Goal: Information Seeking & Learning: Learn about a topic

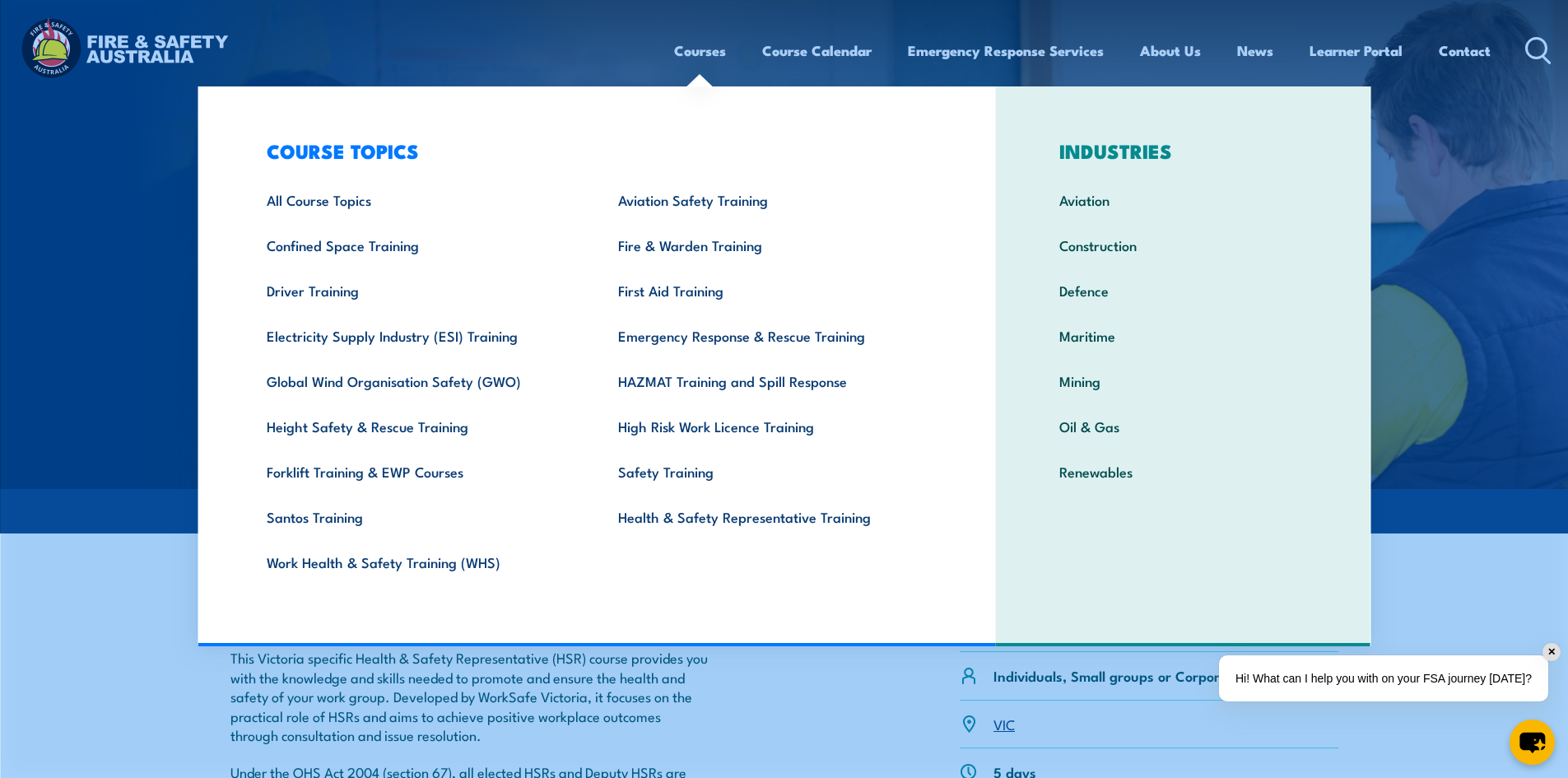
click at [693, 49] on link "Courses" at bounding box center [699, 50] width 52 height 43
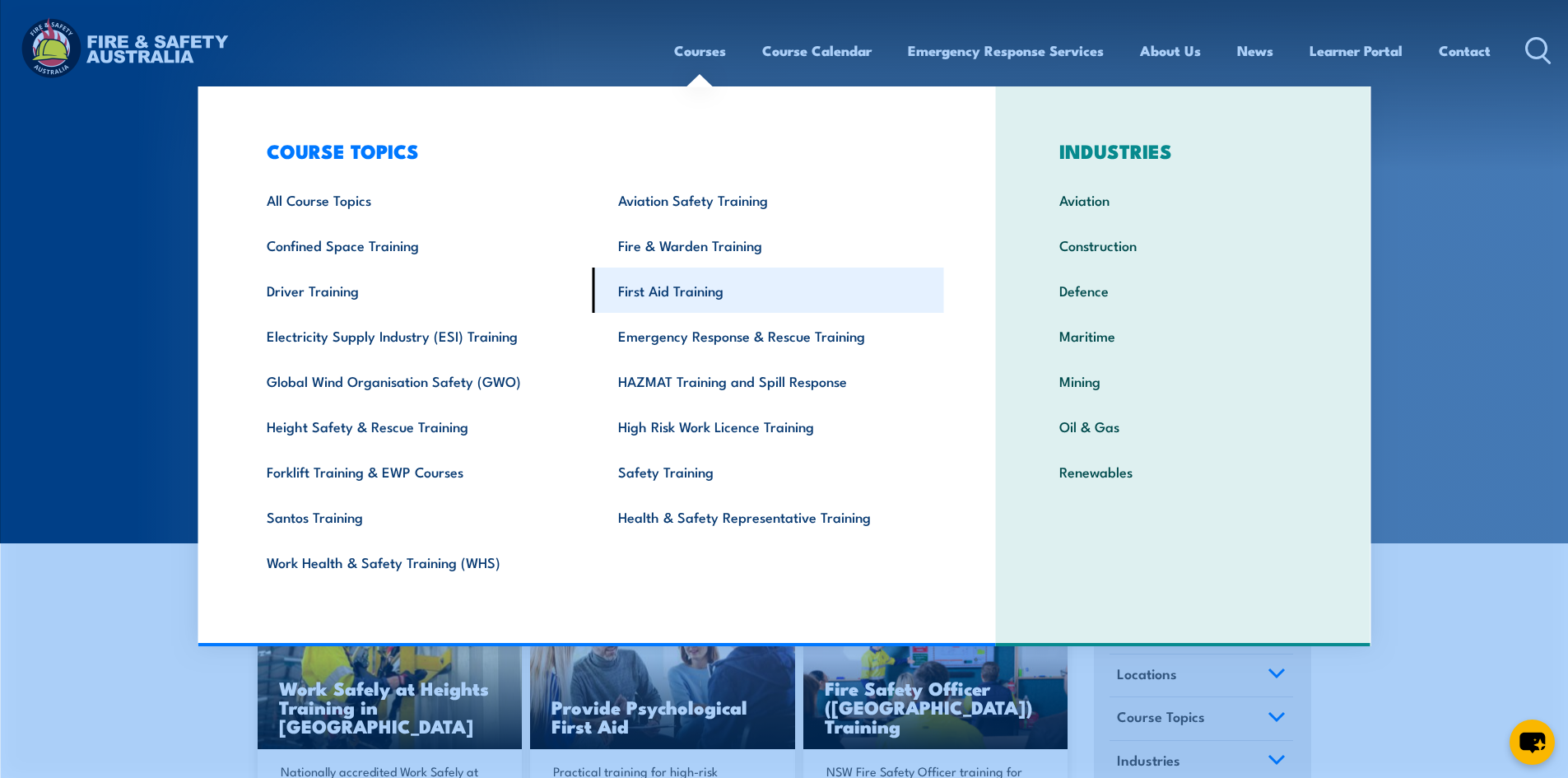
click at [668, 297] on link "First Aid Training" at bounding box center [768, 291] width 352 height 45
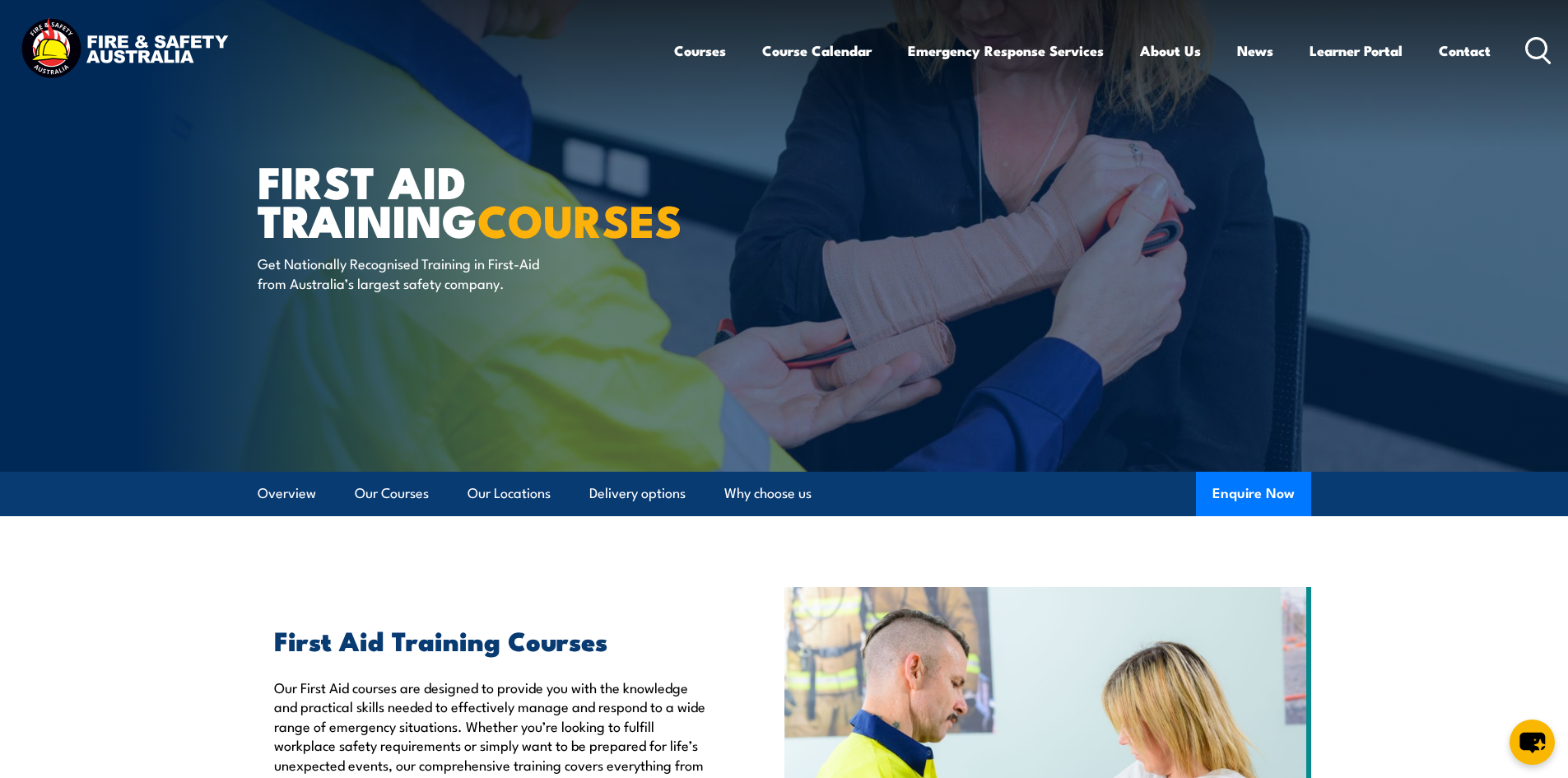
click at [1530, 37] on icon at bounding box center [1537, 51] width 27 height 28
click at [1538, 46] on icon at bounding box center [1537, 51] width 27 height 28
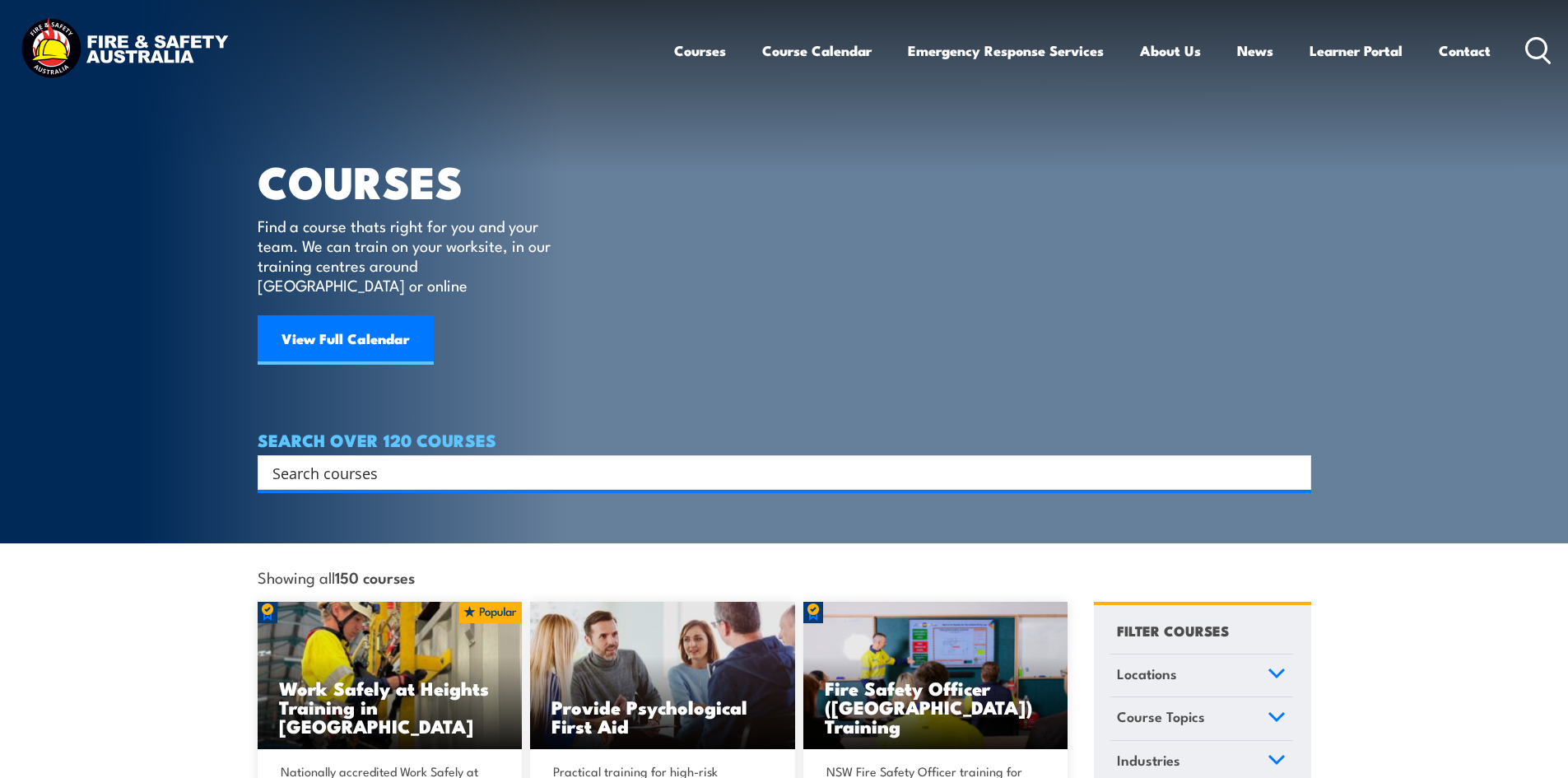
click at [635, 455] on div "Search" at bounding box center [785, 472] width 1054 height 34
click at [653, 460] on input "Search input" at bounding box center [774, 472] width 1003 height 25
type input "low voltage rescue"
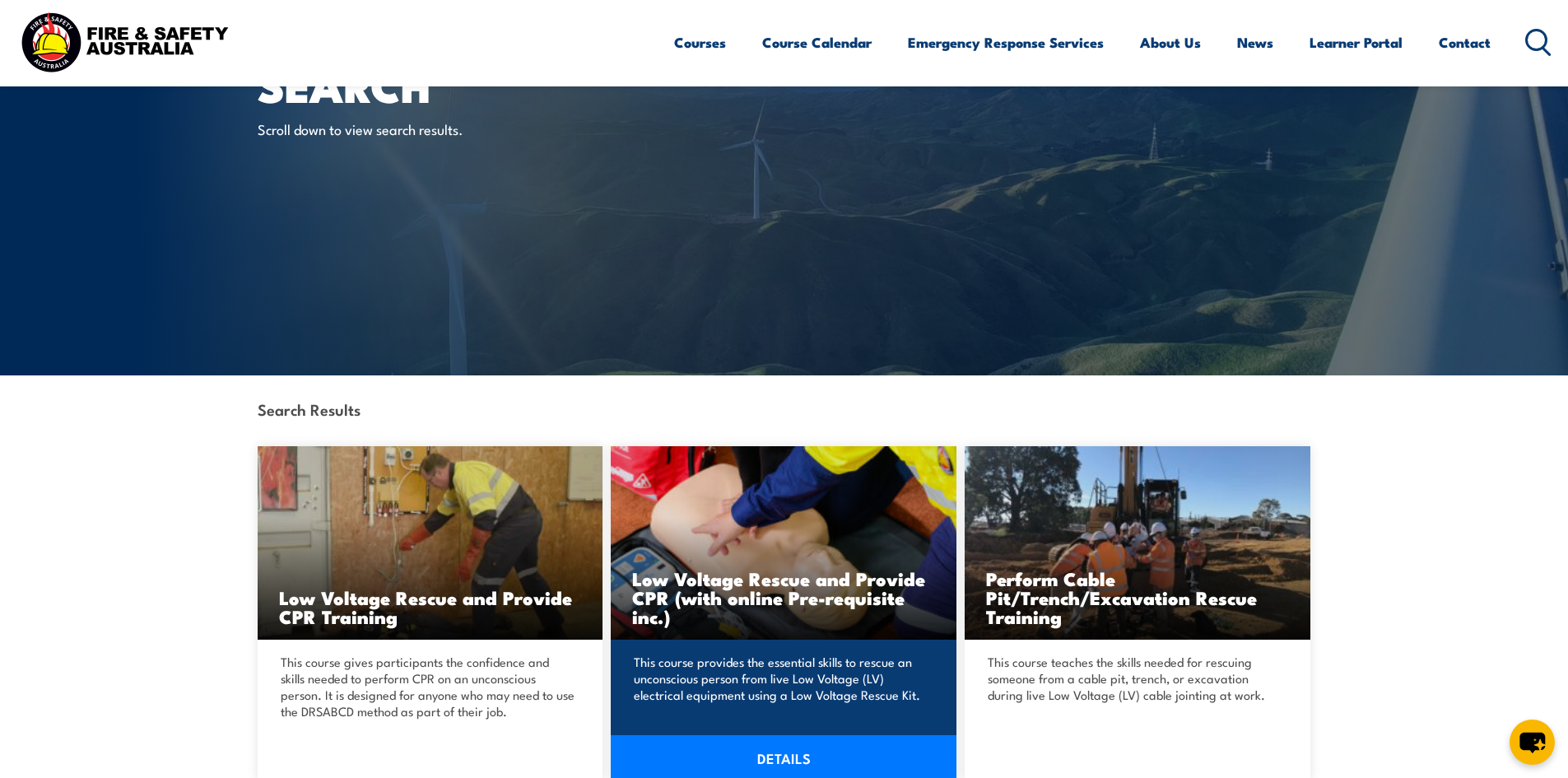
scroll to position [412, 0]
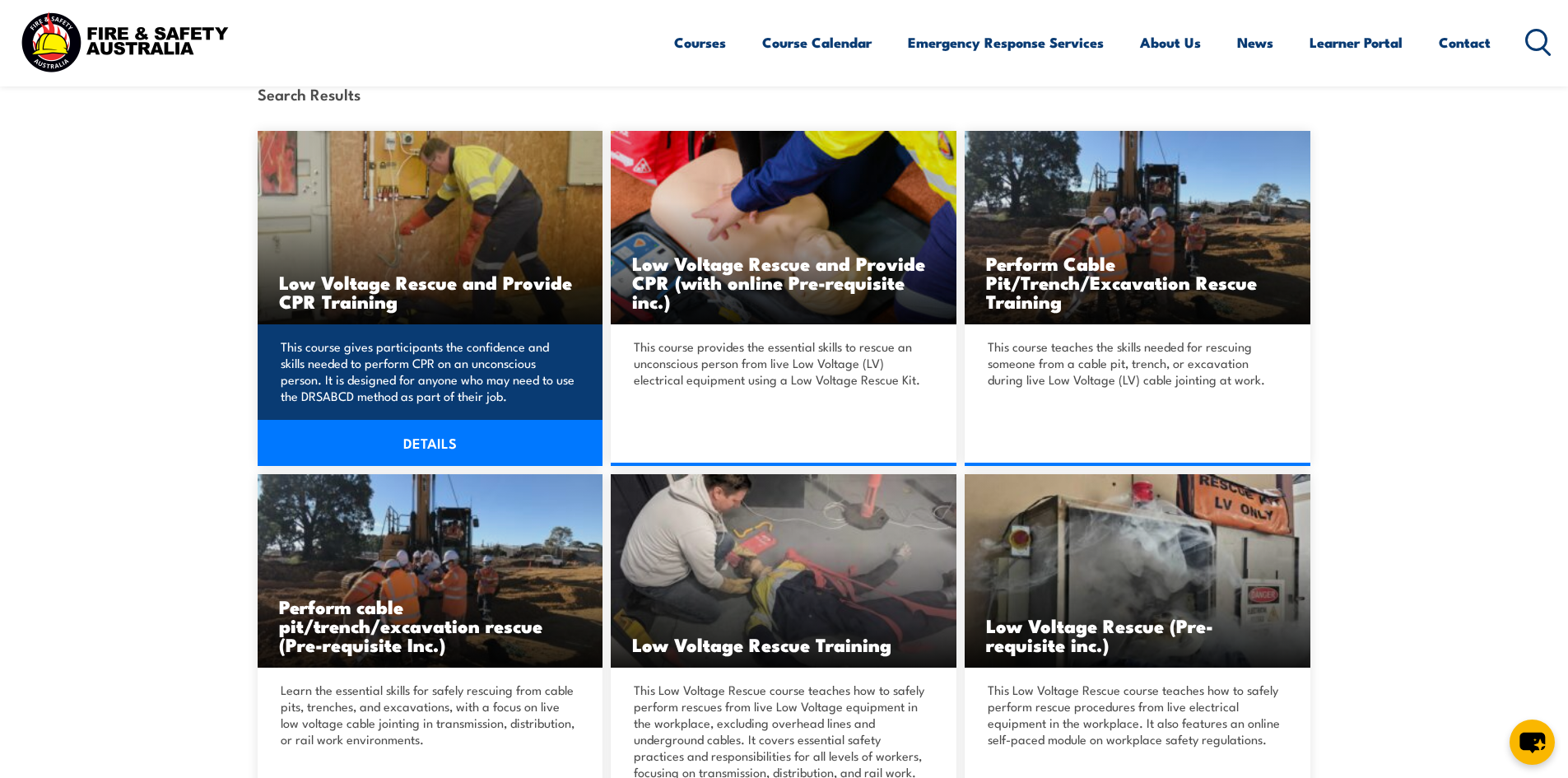
click at [424, 421] on link "DETAILS" at bounding box center [430, 442] width 346 height 46
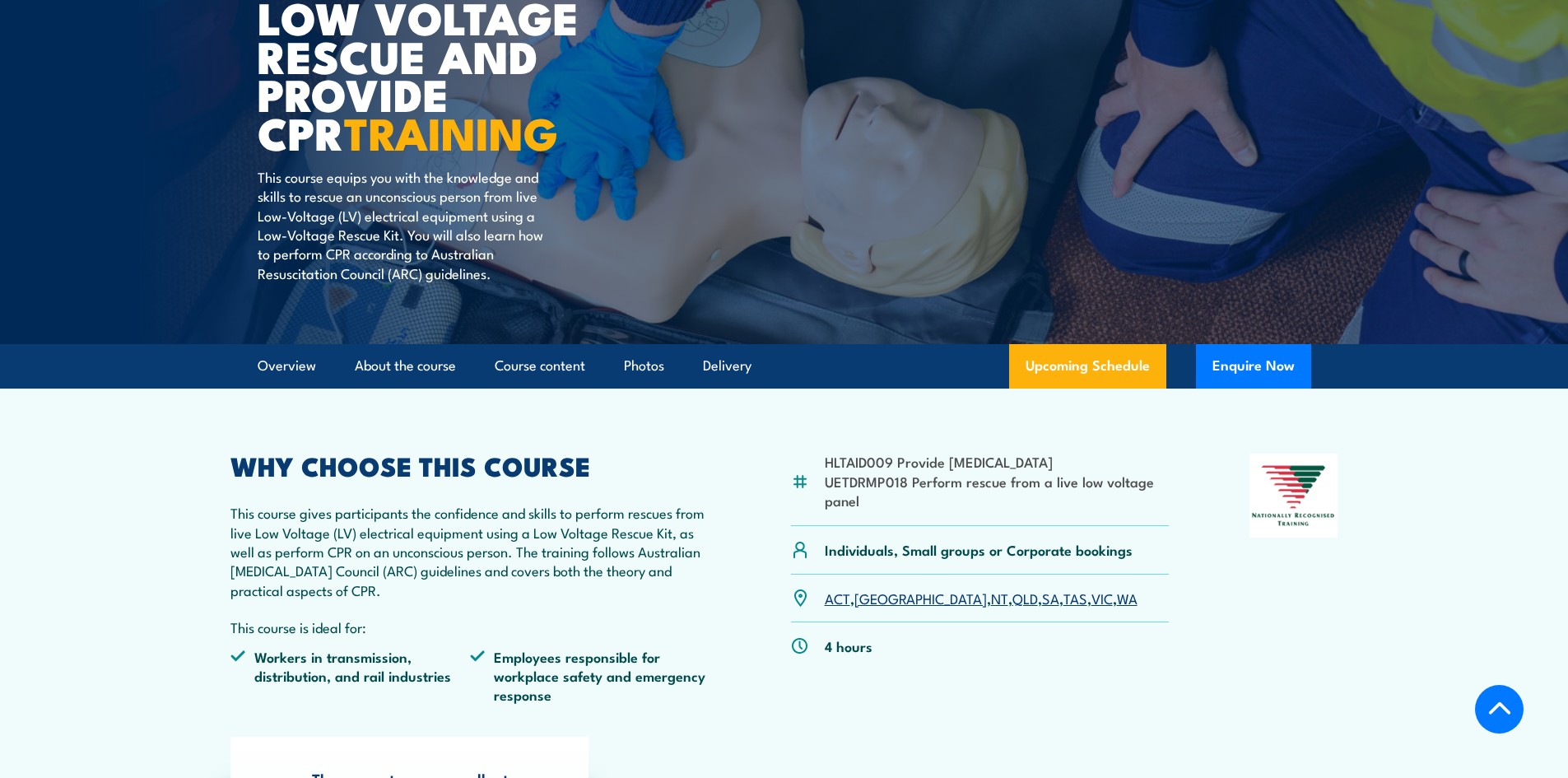
scroll to position [412, 0]
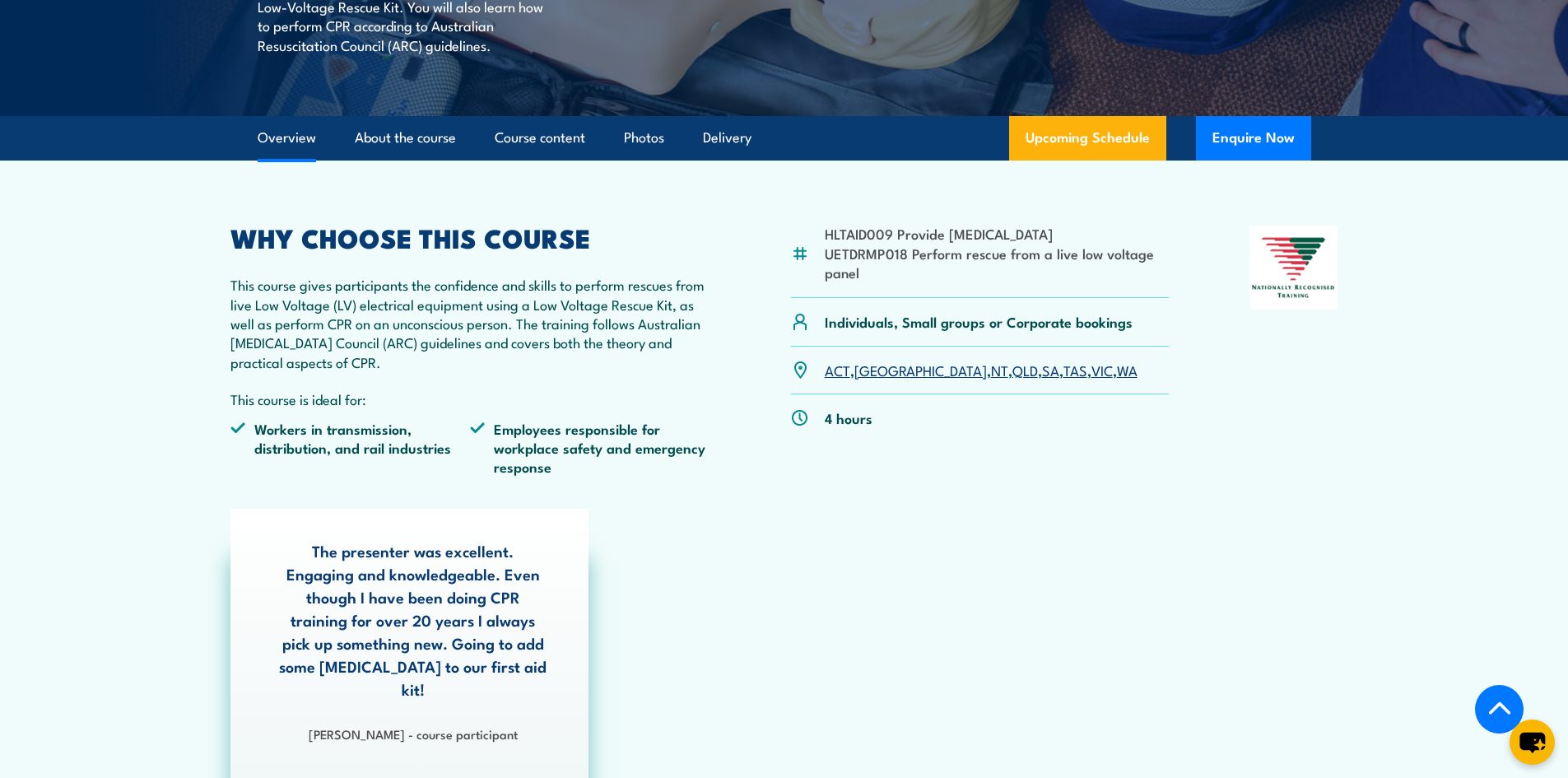
click at [1091, 369] on link "VIC" at bounding box center [1102, 369] width 22 height 20
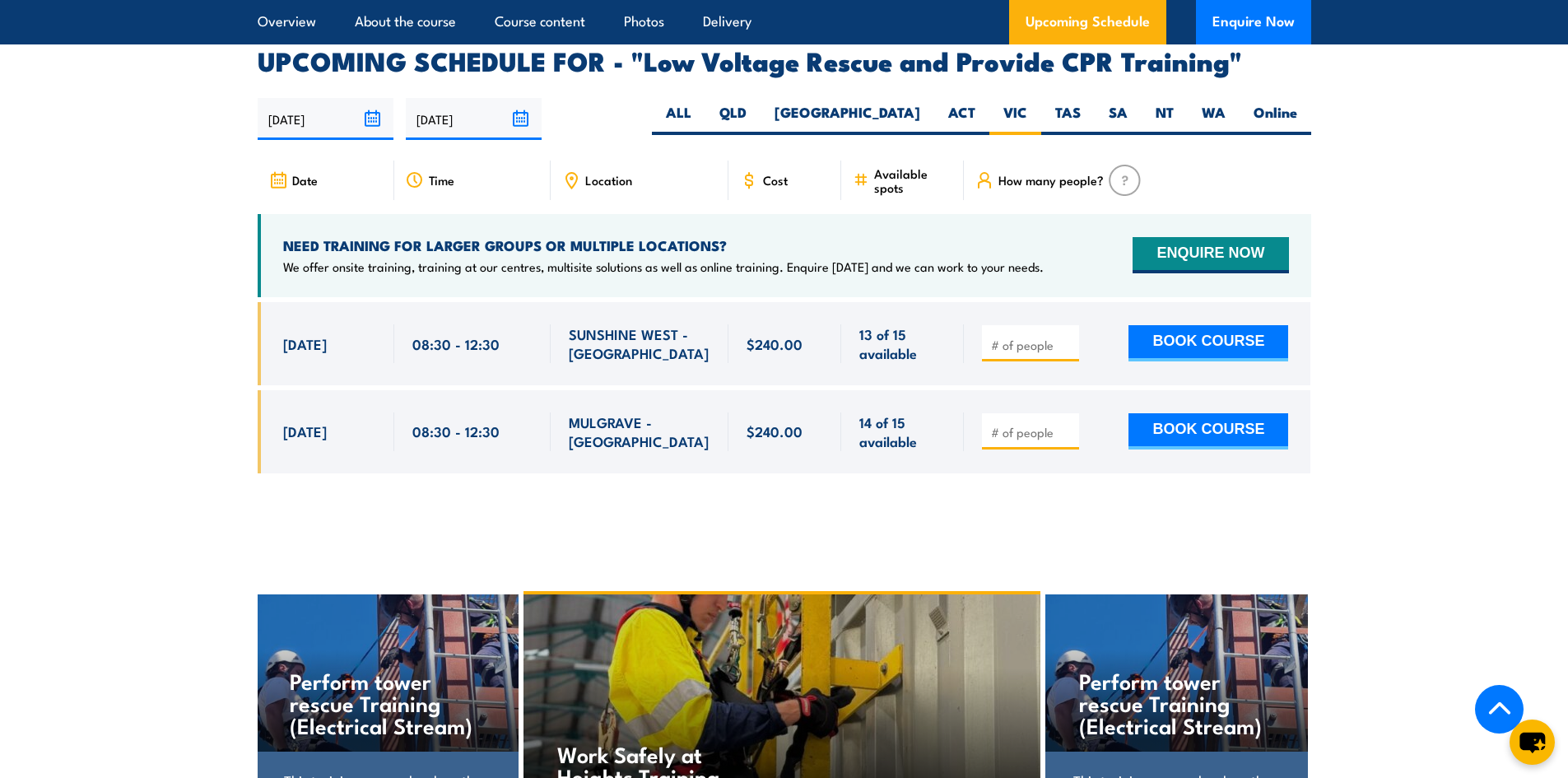
scroll to position [2851, 0]
